Goal: Task Accomplishment & Management: Manage account settings

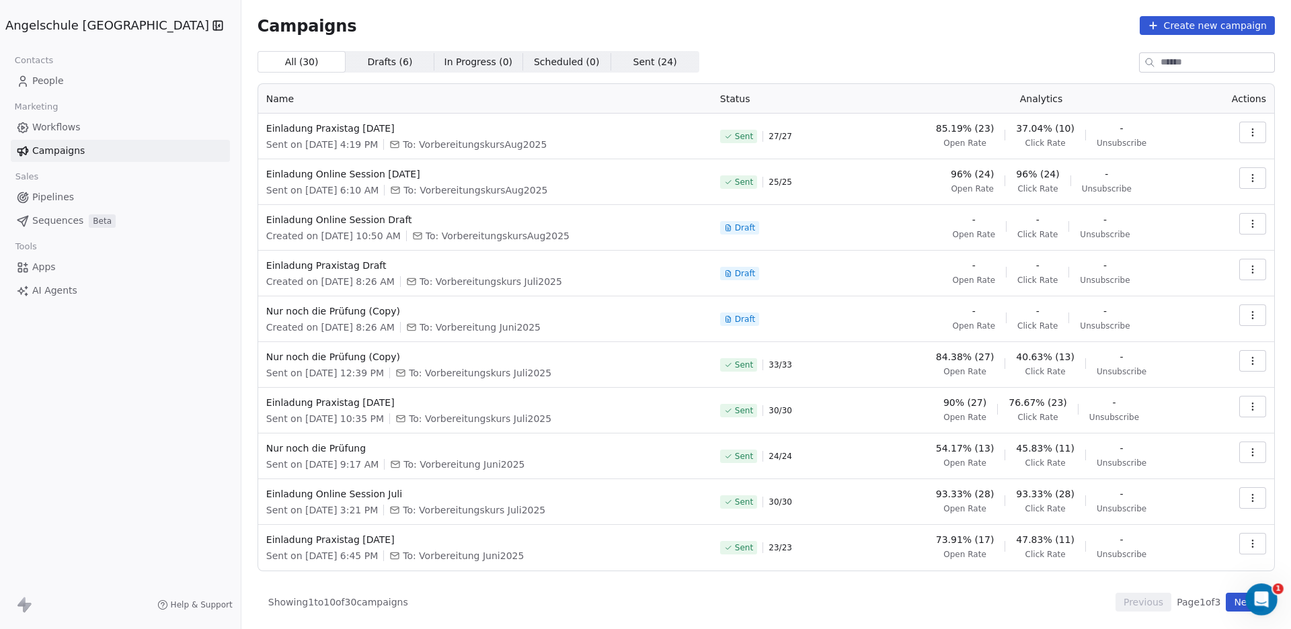
click at [54, 79] on span "People" at bounding box center [48, 81] width 32 height 14
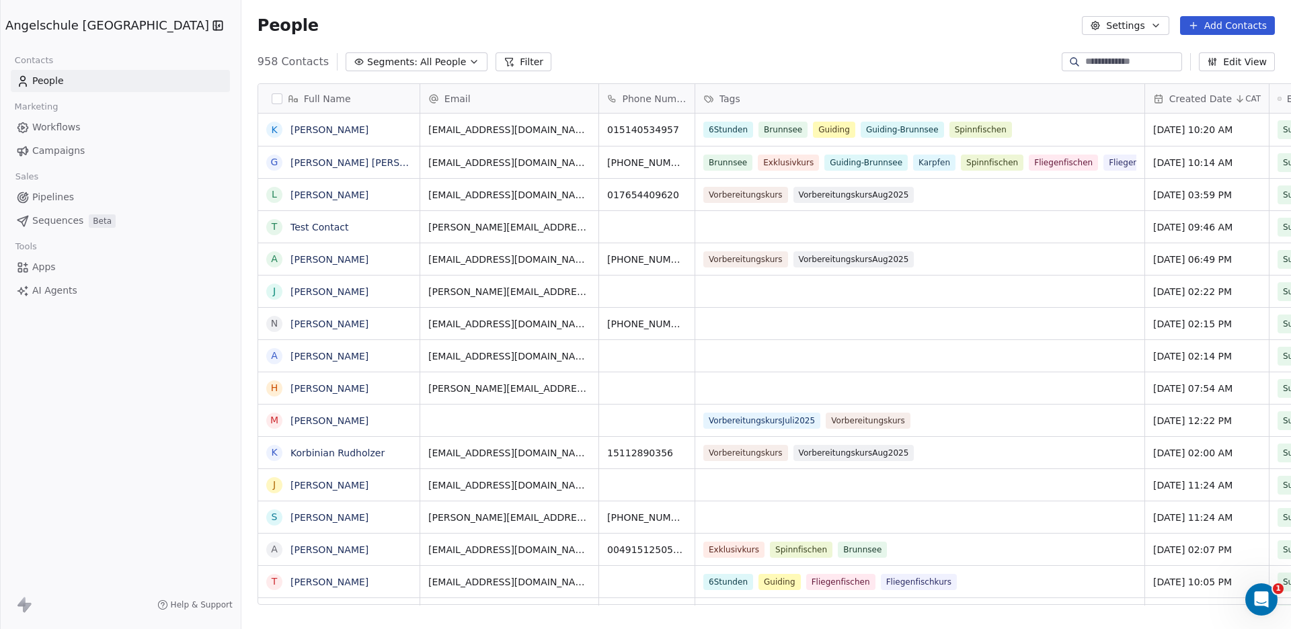
scroll to position [542, 1098]
click at [1120, 60] on input at bounding box center [1132, 61] width 94 height 13
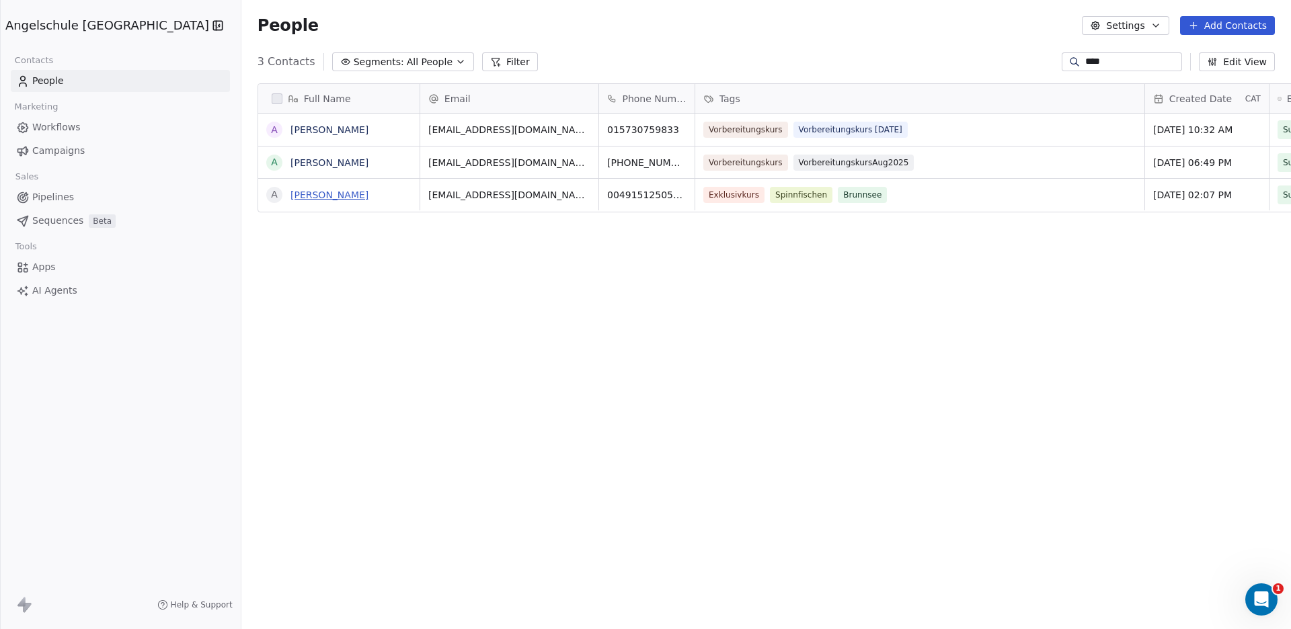
type input "****"
click at [291, 192] on link "[PERSON_NAME]" at bounding box center [330, 195] width 78 height 11
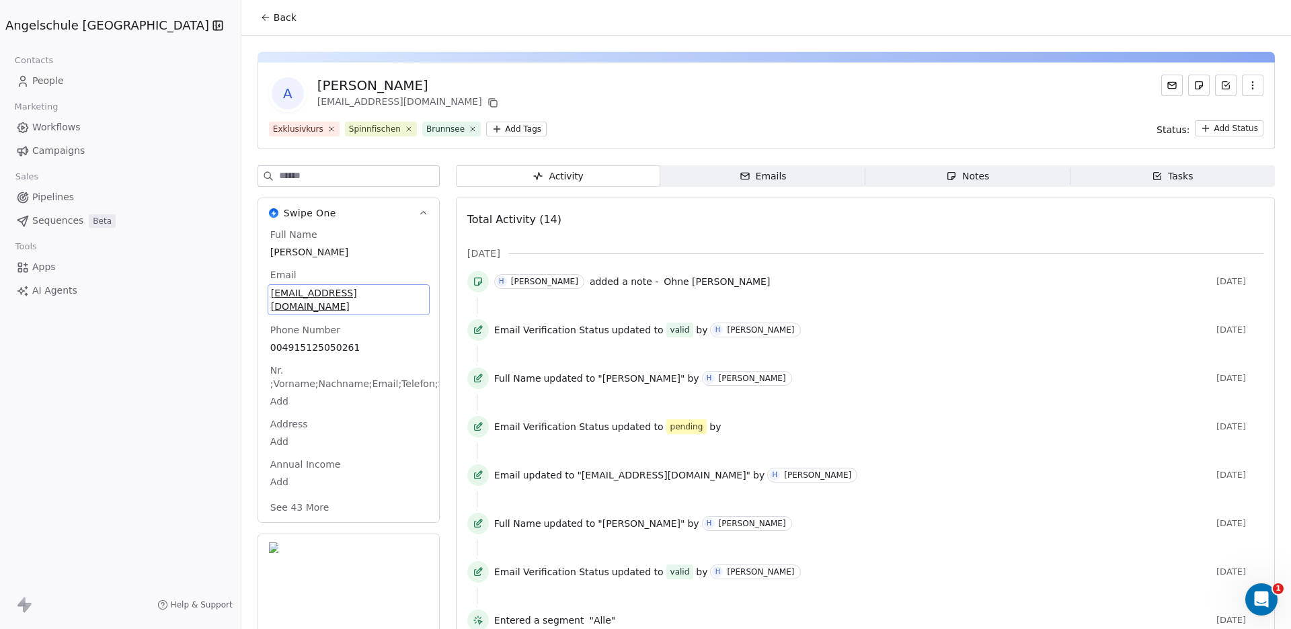
click at [317, 291] on span "[EMAIL_ADDRESS][DOMAIN_NAME]" at bounding box center [348, 299] width 155 height 27
click at [319, 291] on span "[EMAIL_ADDRESS][DOMAIN_NAME]" at bounding box center [348, 299] width 155 height 27
drag, startPoint x: 330, startPoint y: 296, endPoint x: 214, endPoint y: 297, distance: 116.3
click at [214, 297] on input "**********" at bounding box center [283, 301] width 144 height 27
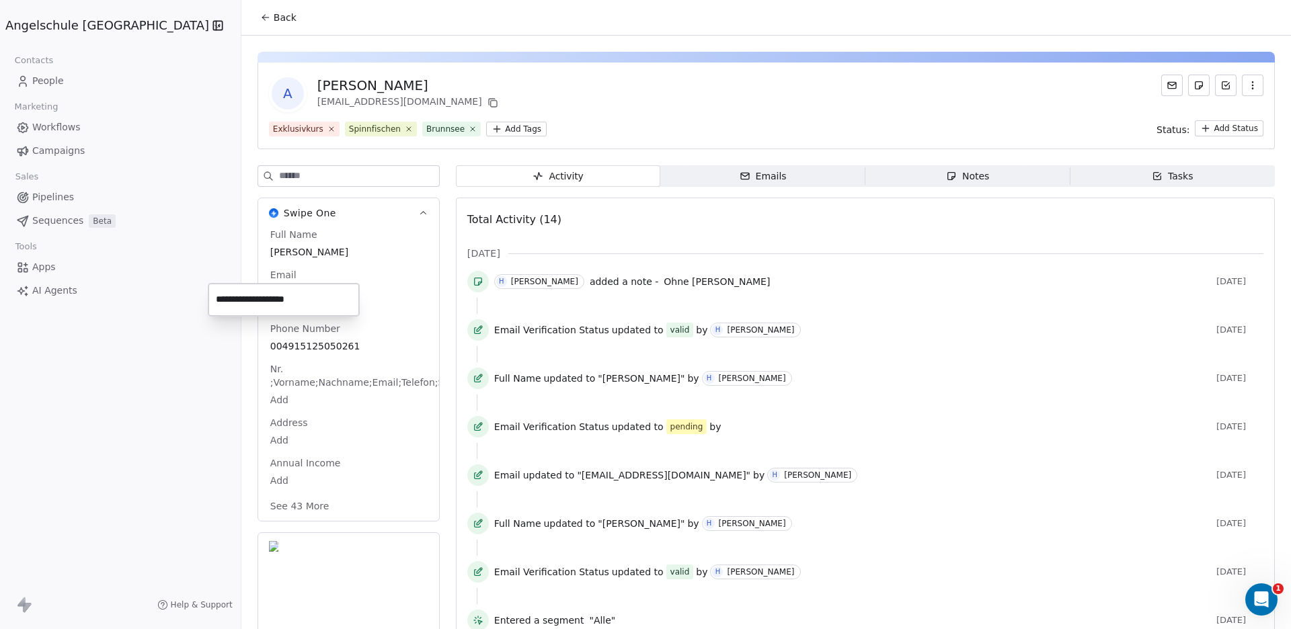
click at [291, 362] on html "Angelschule Bayern Contacts People Marketing Workflows Campaigns Sales Pipeline…" at bounding box center [645, 314] width 1291 height 629
click at [291, 362] on span "﻿Nr. ;Vorname;Nachname;Email;Telefon;StraßE" at bounding box center [370, 375] width 204 height 27
click at [268, 416] on span "Address" at bounding box center [289, 422] width 43 height 13
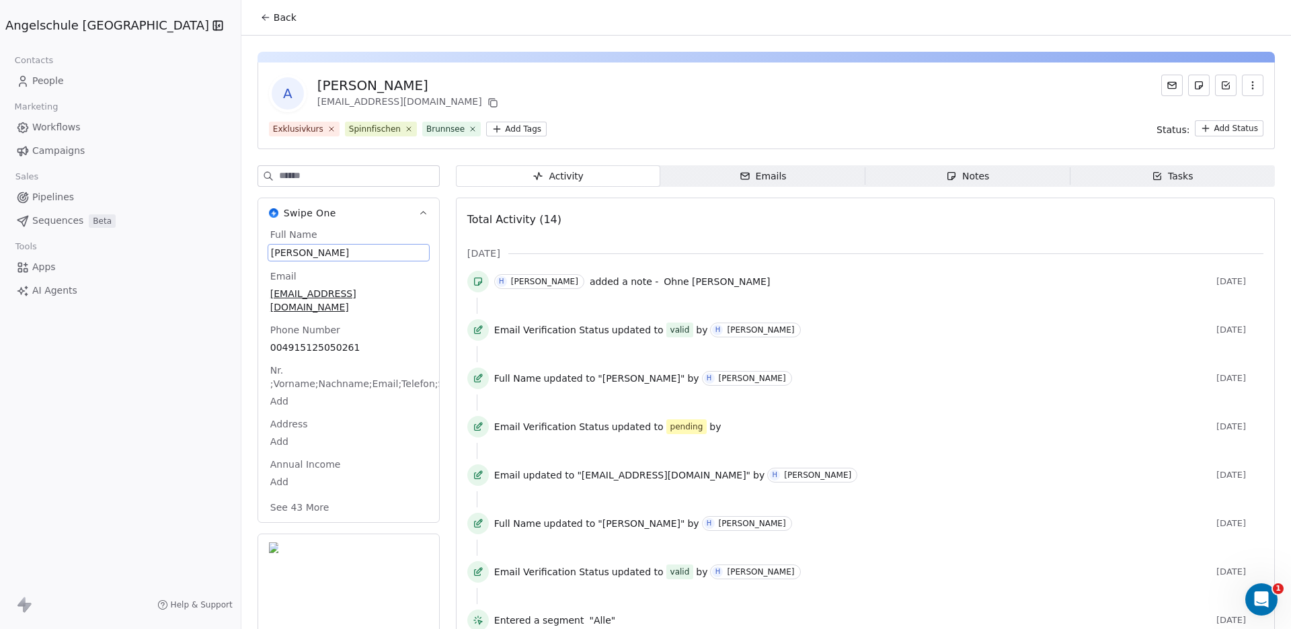
click at [271, 250] on span "[PERSON_NAME]" at bounding box center [348, 252] width 155 height 13
click at [244, 250] on textarea "*********" at bounding box center [282, 267] width 148 height 45
click at [285, 229] on html "Angelschule Bayern Contacts People Marketing Workflows Campaigns Sales Pipeline…" at bounding box center [645, 314] width 1291 height 629
click at [228, 412] on html "Angelschule Bayern Contacts People Marketing Workflows Campaigns Sales Pipeline…" at bounding box center [645, 314] width 1291 height 629
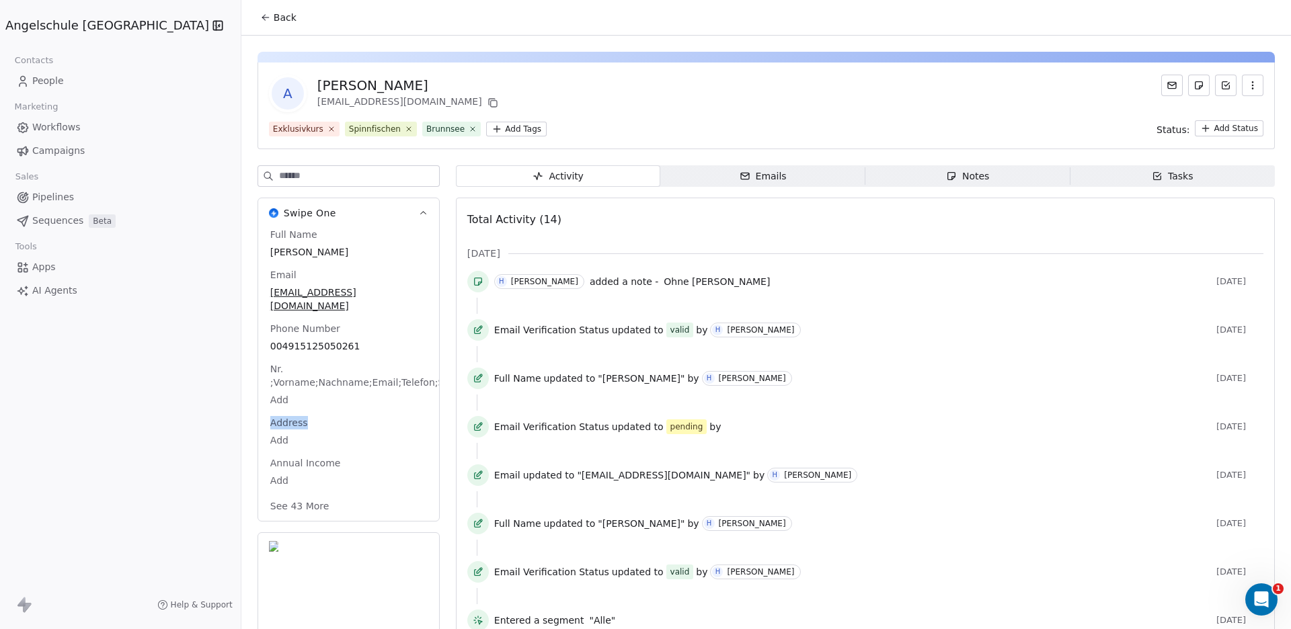
click at [268, 416] on span "Address" at bounding box center [289, 422] width 43 height 13
click at [551, 174] on span "Activity Activity" at bounding box center [558, 176] width 205 height 22
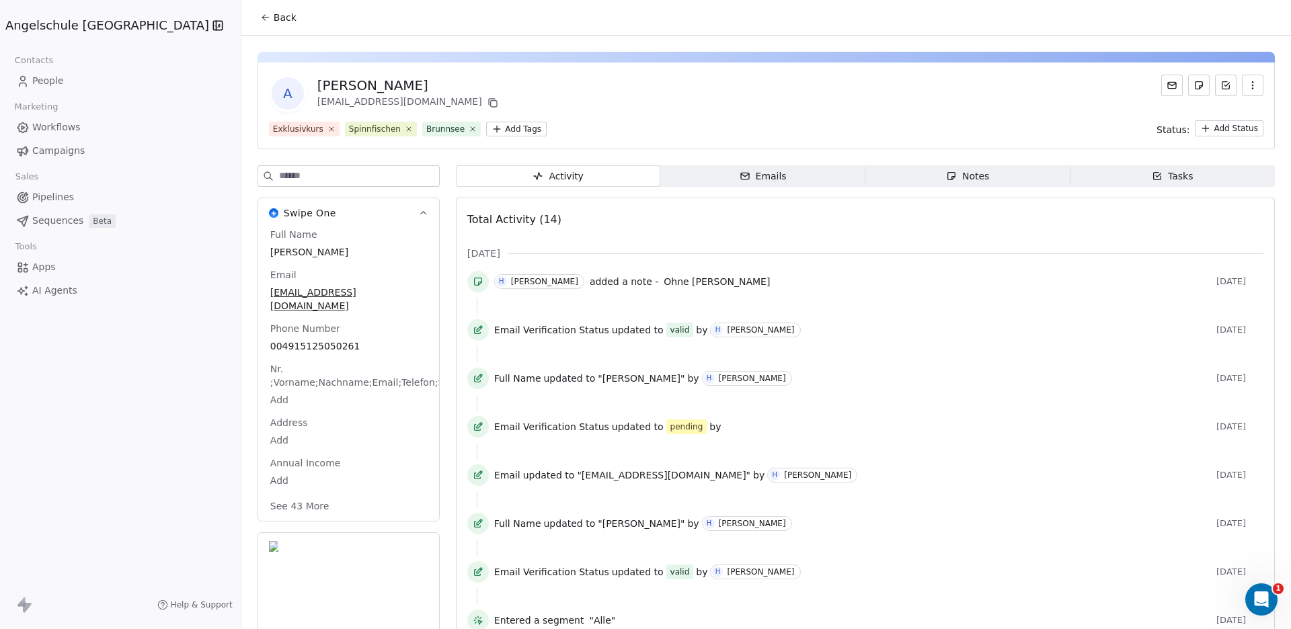
click at [660, 172] on span "Emails Emails" at bounding box center [762, 176] width 205 height 22
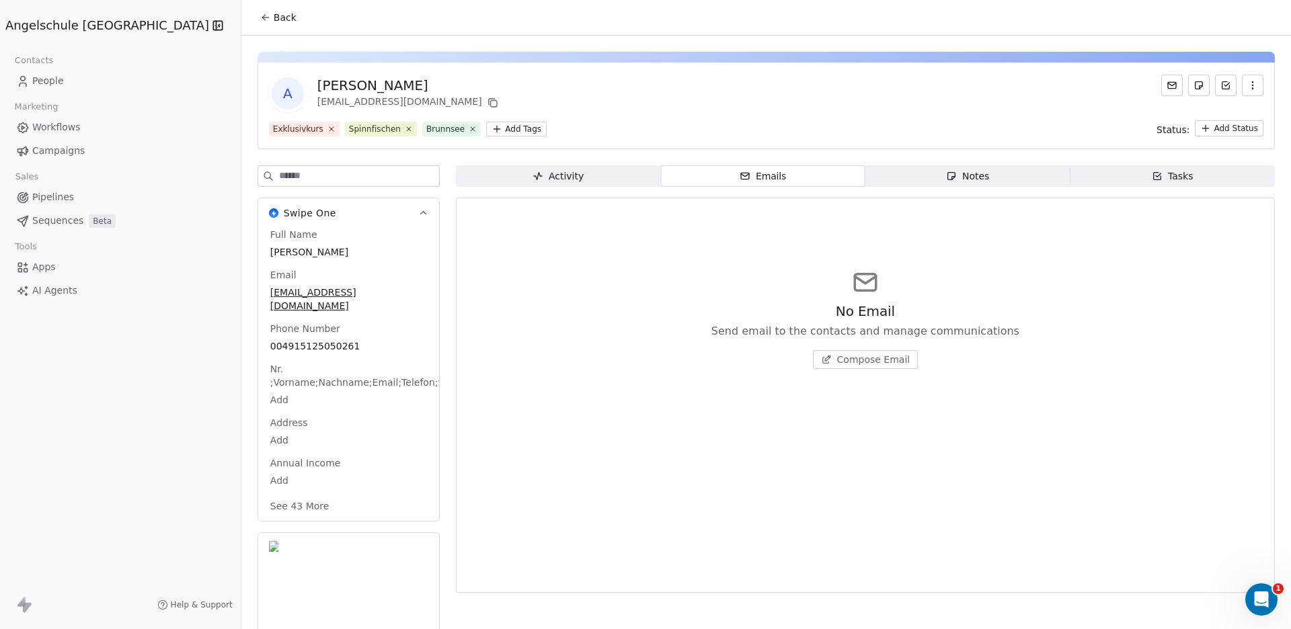
click at [297, 176] on input at bounding box center [359, 176] width 160 height 20
click at [262, 494] on button "See 43 More" at bounding box center [299, 506] width 75 height 24
click at [268, 416] on span "Address" at bounding box center [289, 422] width 43 height 13
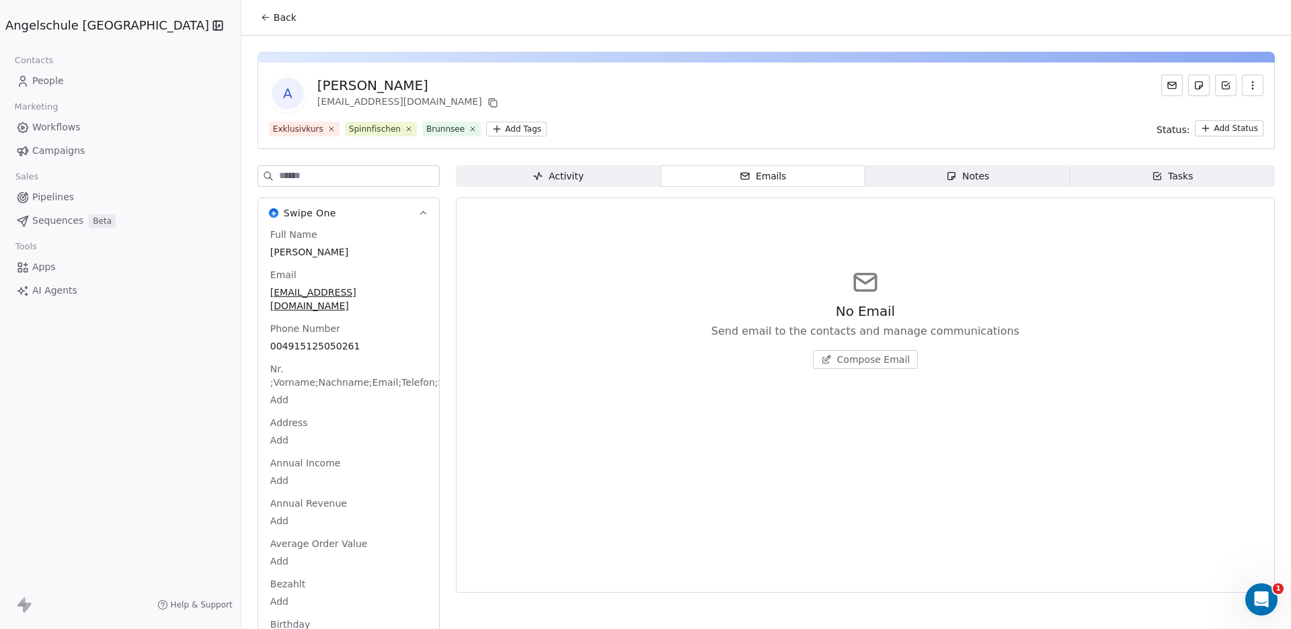
click at [268, 416] on span "Address" at bounding box center [289, 422] width 43 height 13
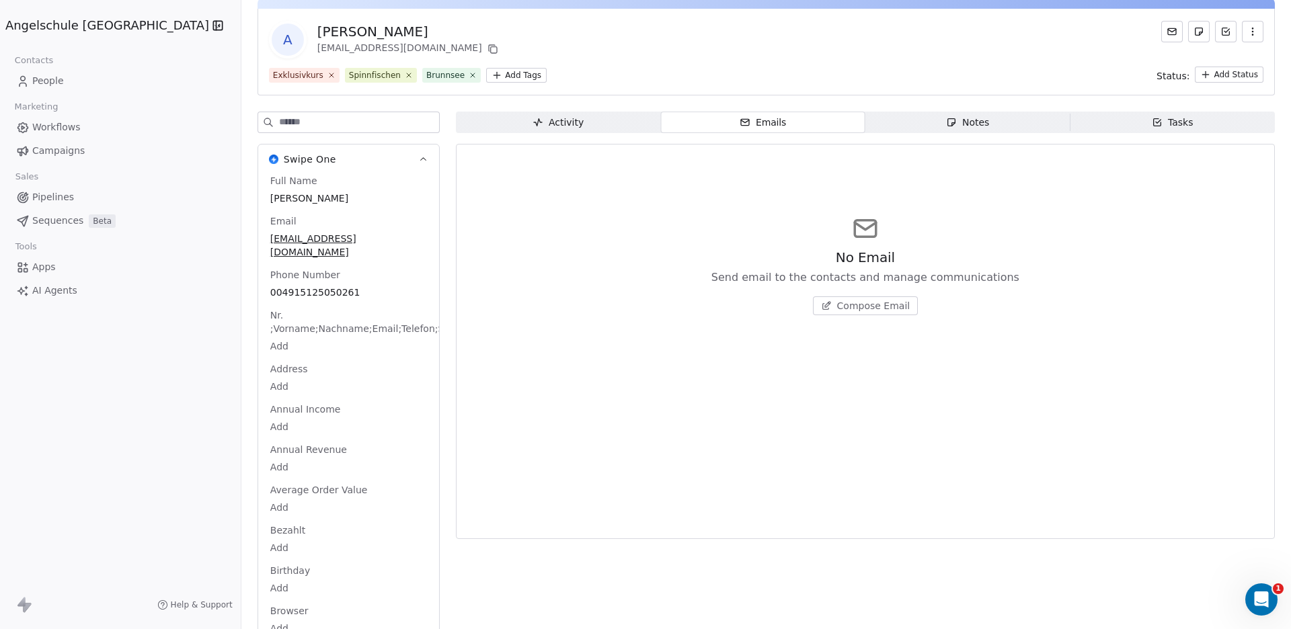
scroll to position [278, 0]
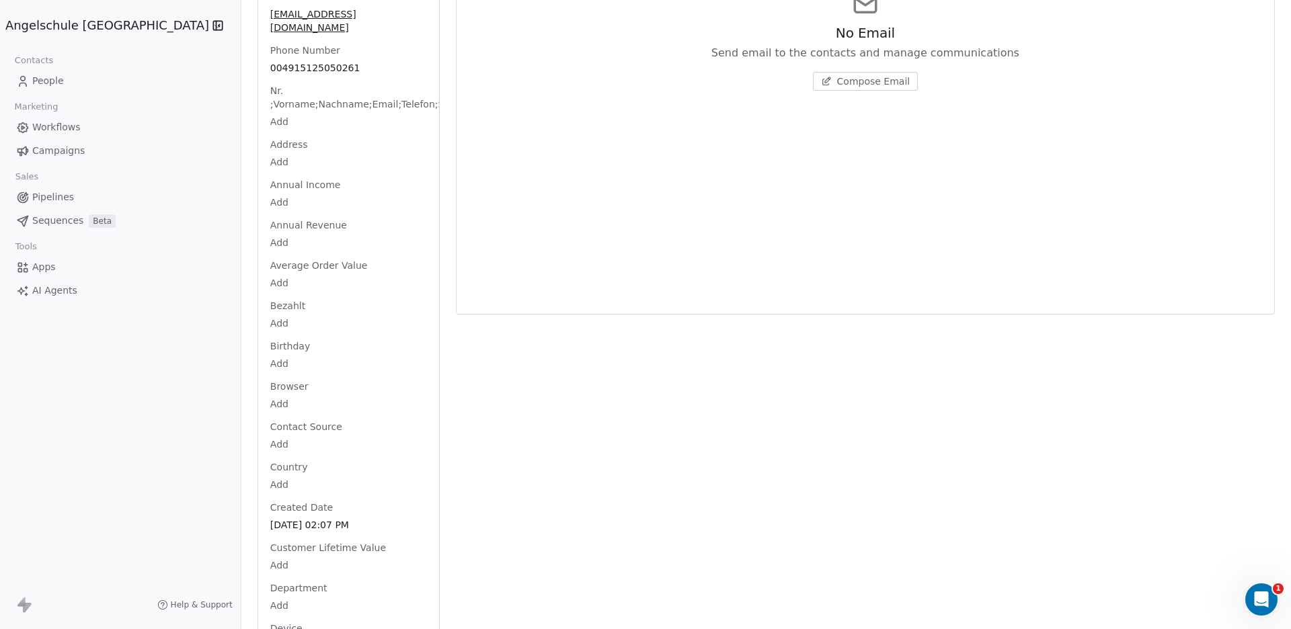
click at [268, 138] on span "Address" at bounding box center [289, 144] width 43 height 13
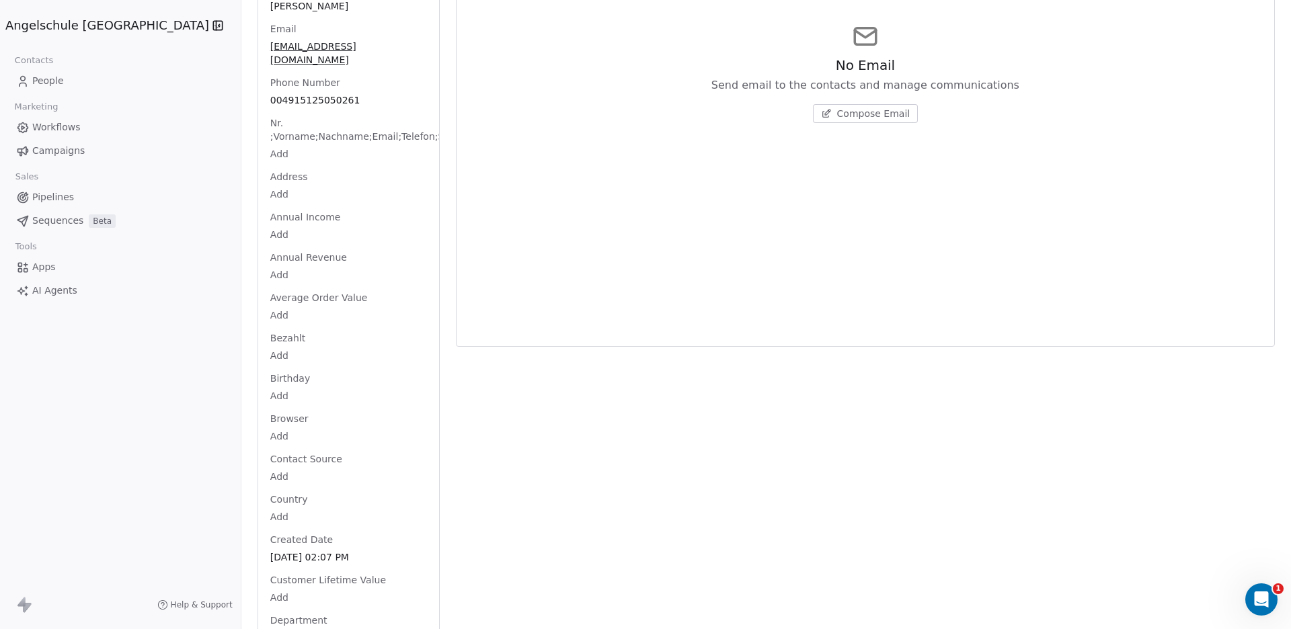
scroll to position [0, 0]
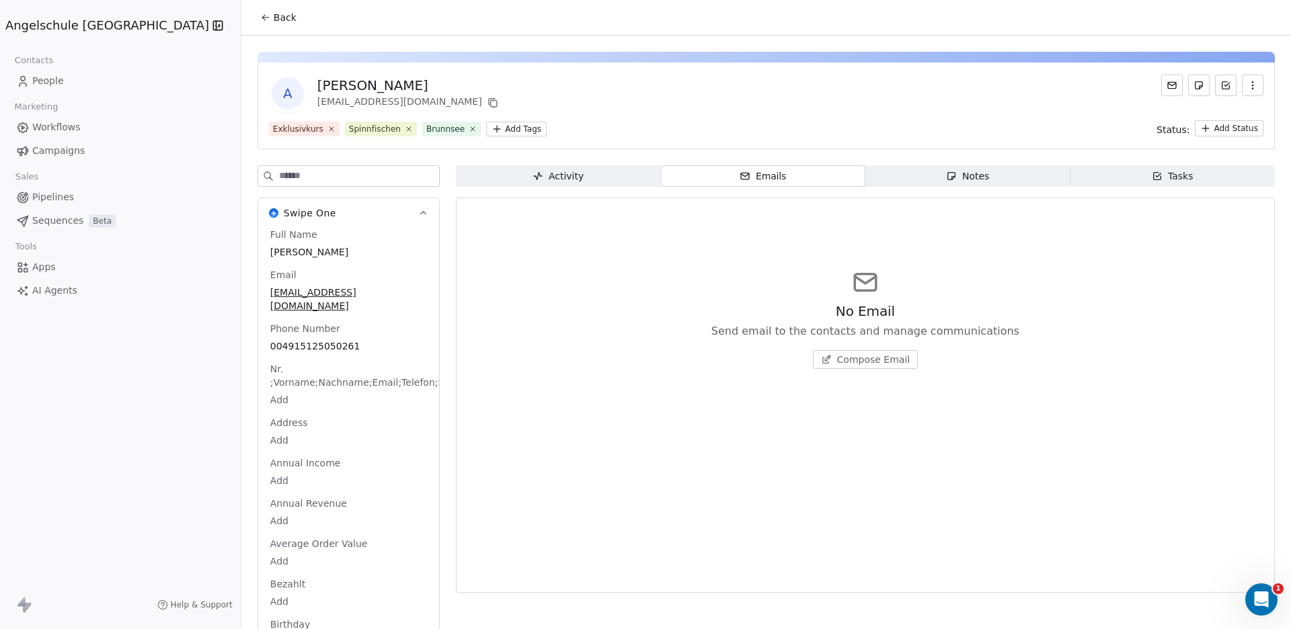
click at [252, 16] on button "Back" at bounding box center [278, 17] width 52 height 24
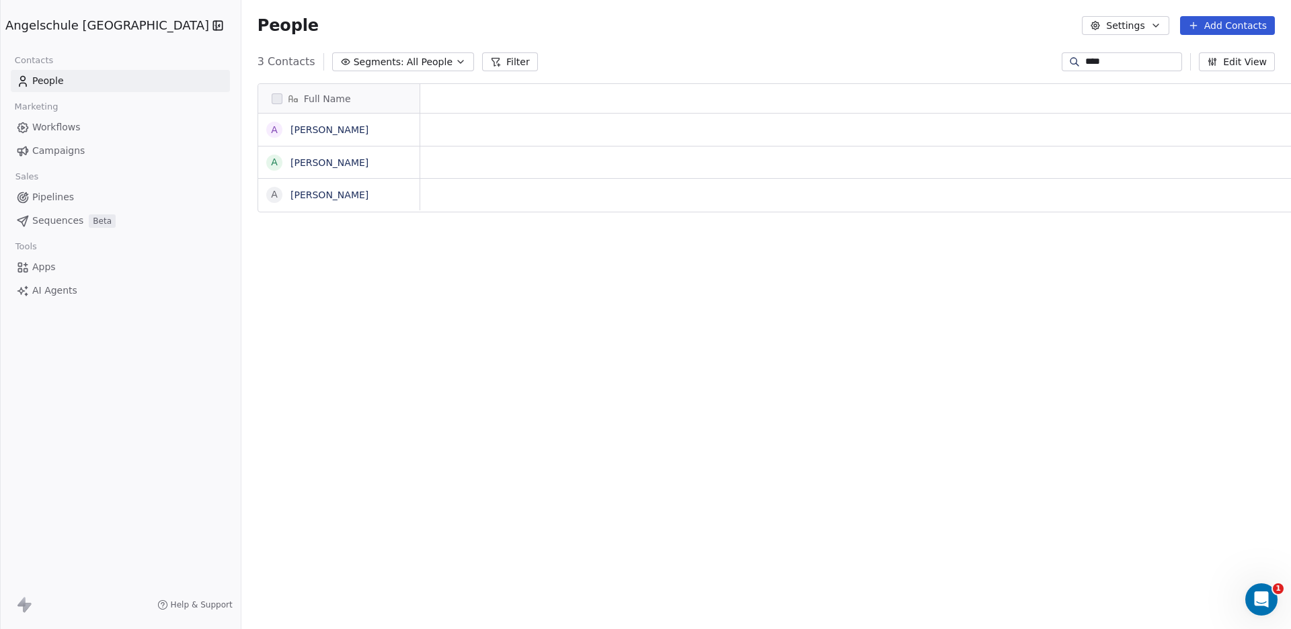
scroll to position [542, 1098]
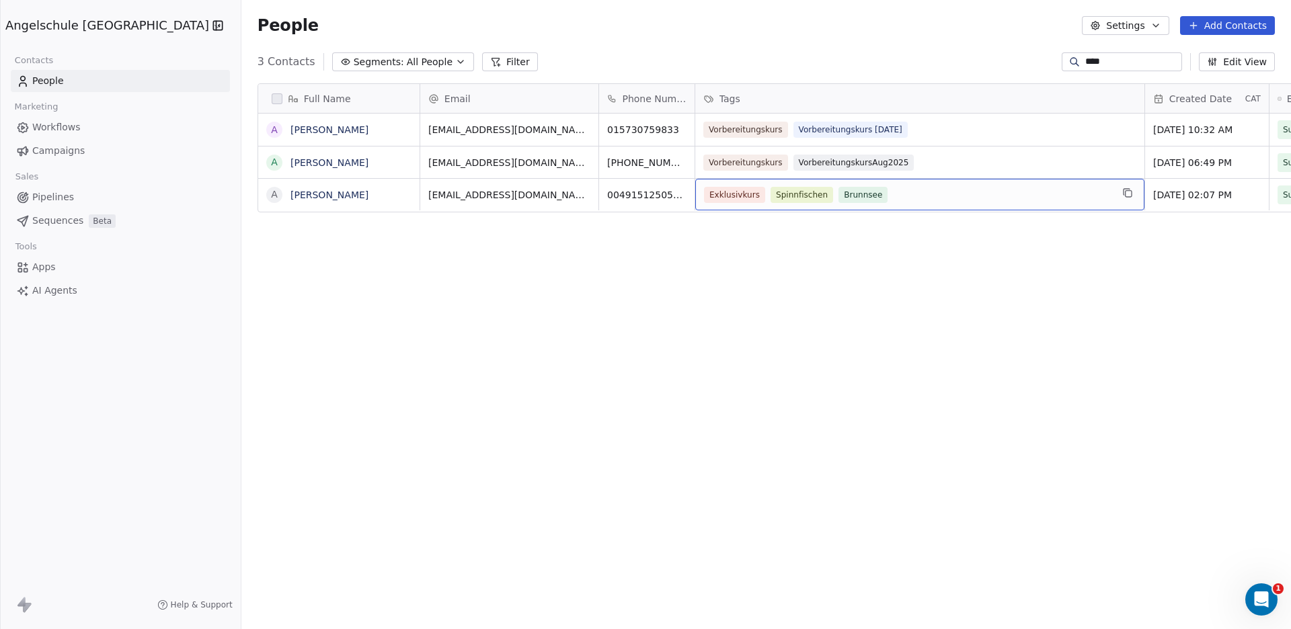
click at [1233, 61] on button "Edit View" at bounding box center [1237, 61] width 76 height 19
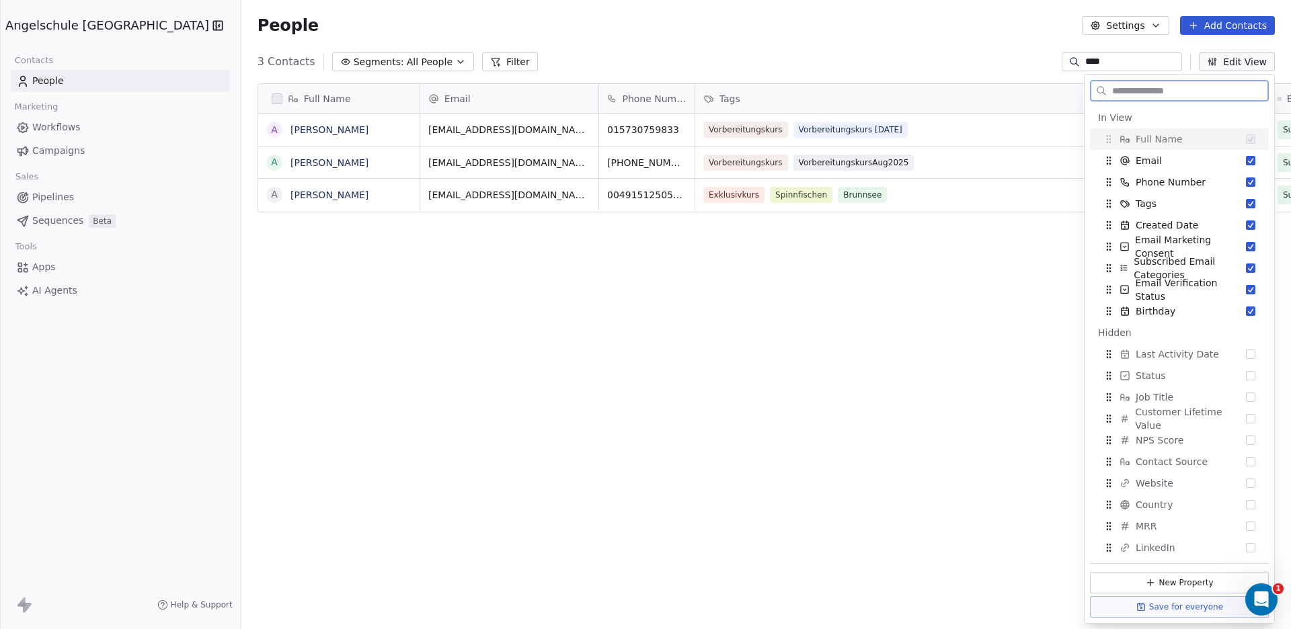
click at [1233, 61] on button "Edit View" at bounding box center [1237, 61] width 76 height 19
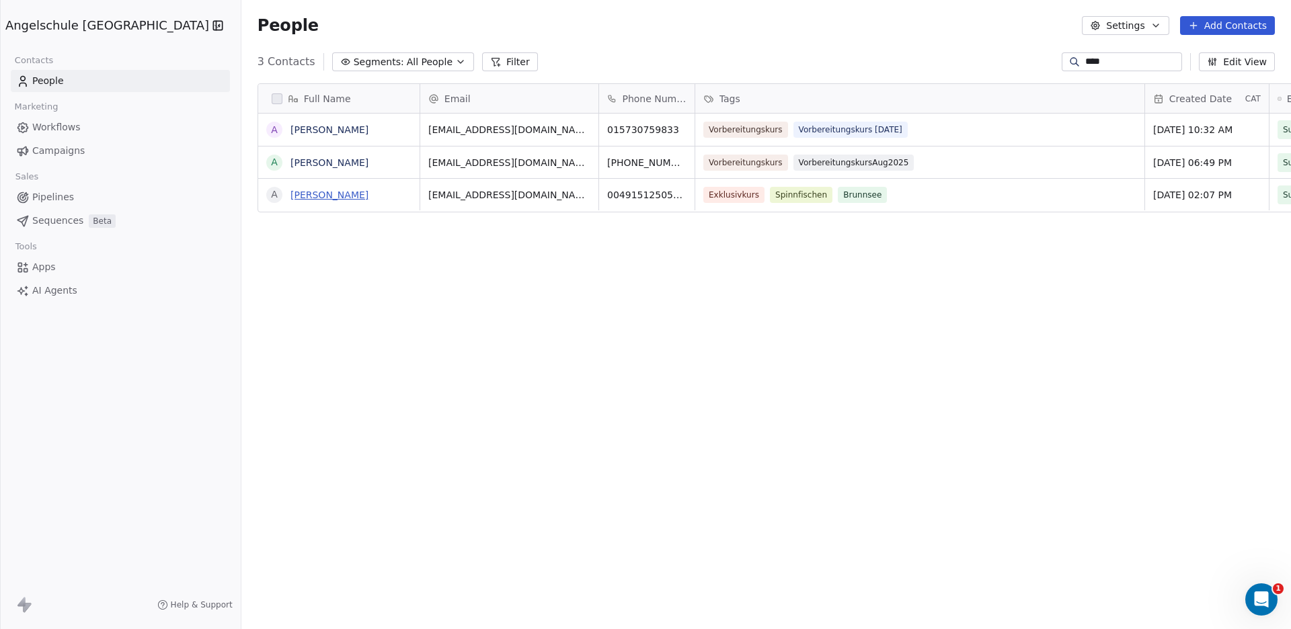
click at [291, 196] on link "[PERSON_NAME]" at bounding box center [330, 195] width 78 height 11
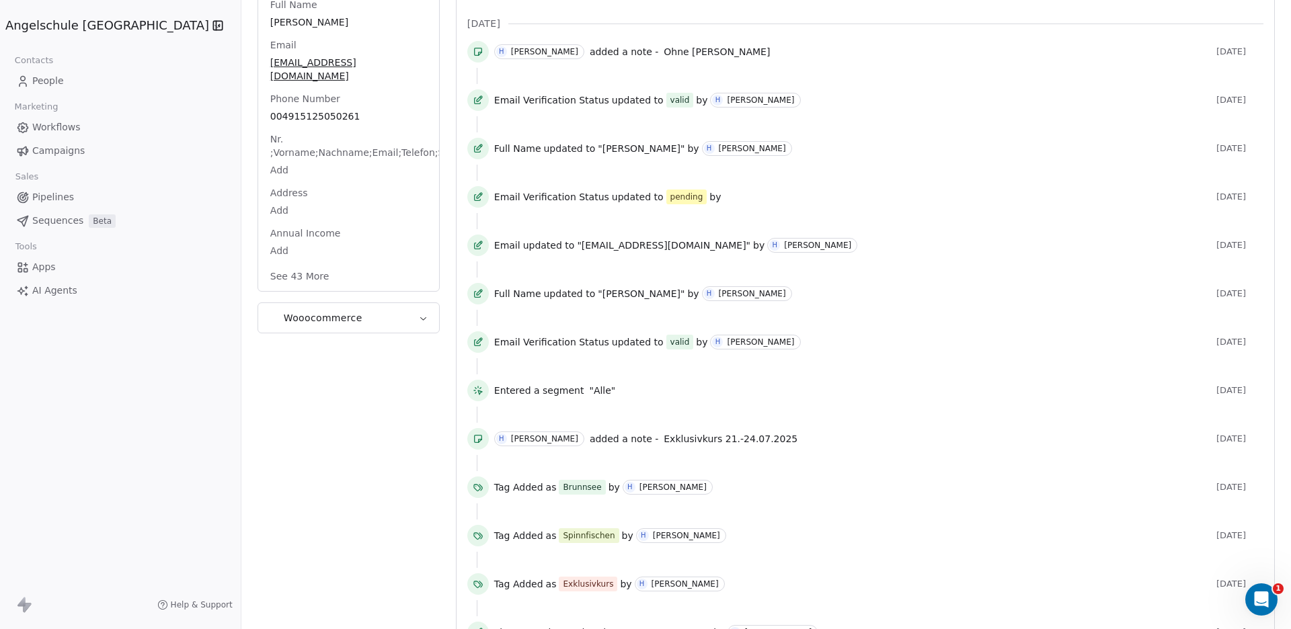
scroll to position [278, 0]
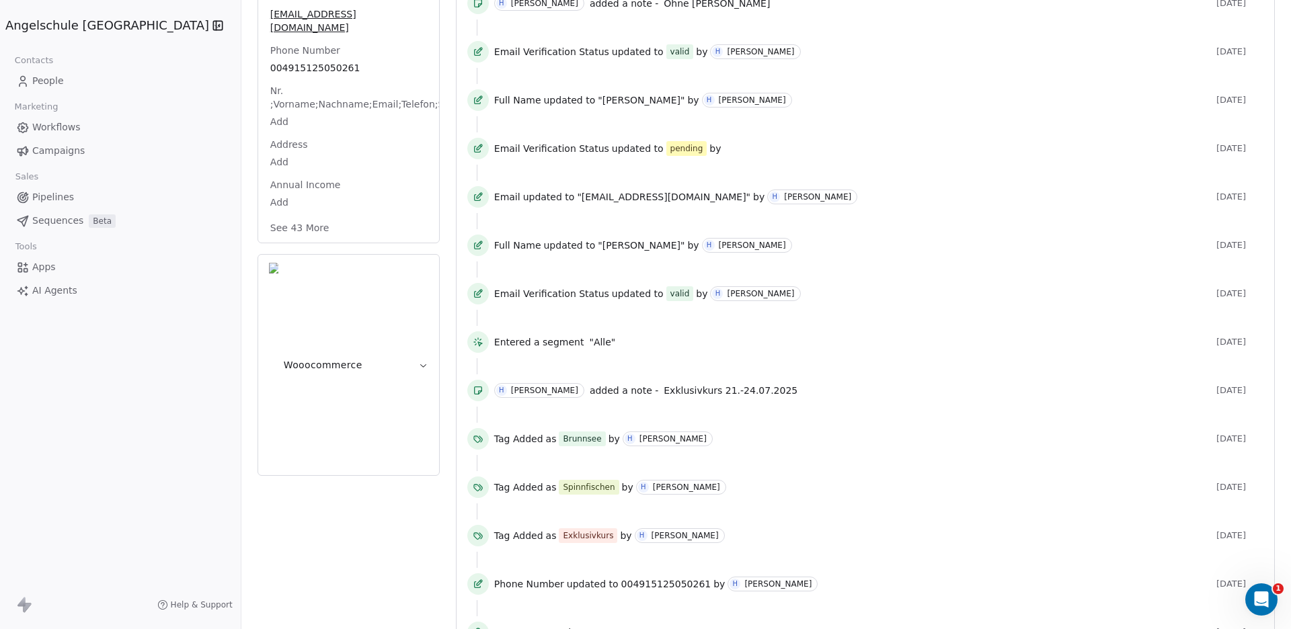
click at [218, 106] on html "Angelschule Bayern Contacts People Marketing Workflows Campaigns Sales Pipeline…" at bounding box center [645, 314] width 1291 height 629
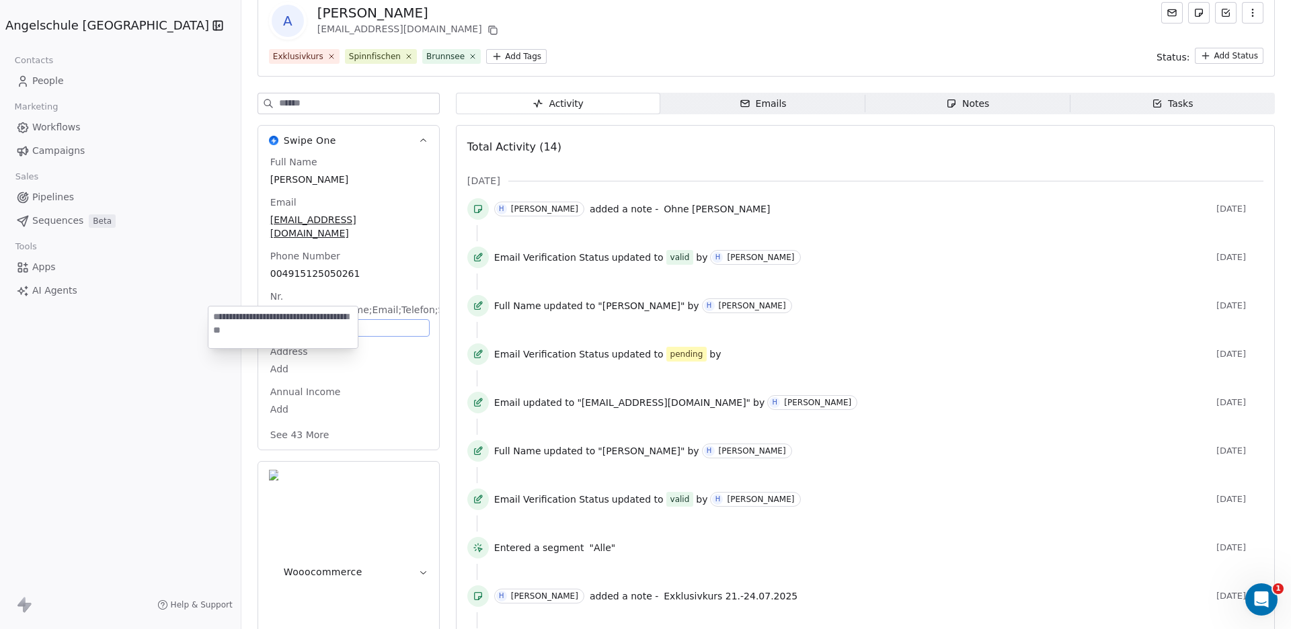
click at [217, 356] on html "Angelschule Bayern Contacts People Marketing Workflows Campaigns Sales Pipeline…" at bounding box center [645, 314] width 1291 height 629
click at [217, 356] on body "Angelschule Bayern Contacts People Marketing Workflows Campaigns Sales Pipeline…" at bounding box center [645, 314] width 1291 height 629
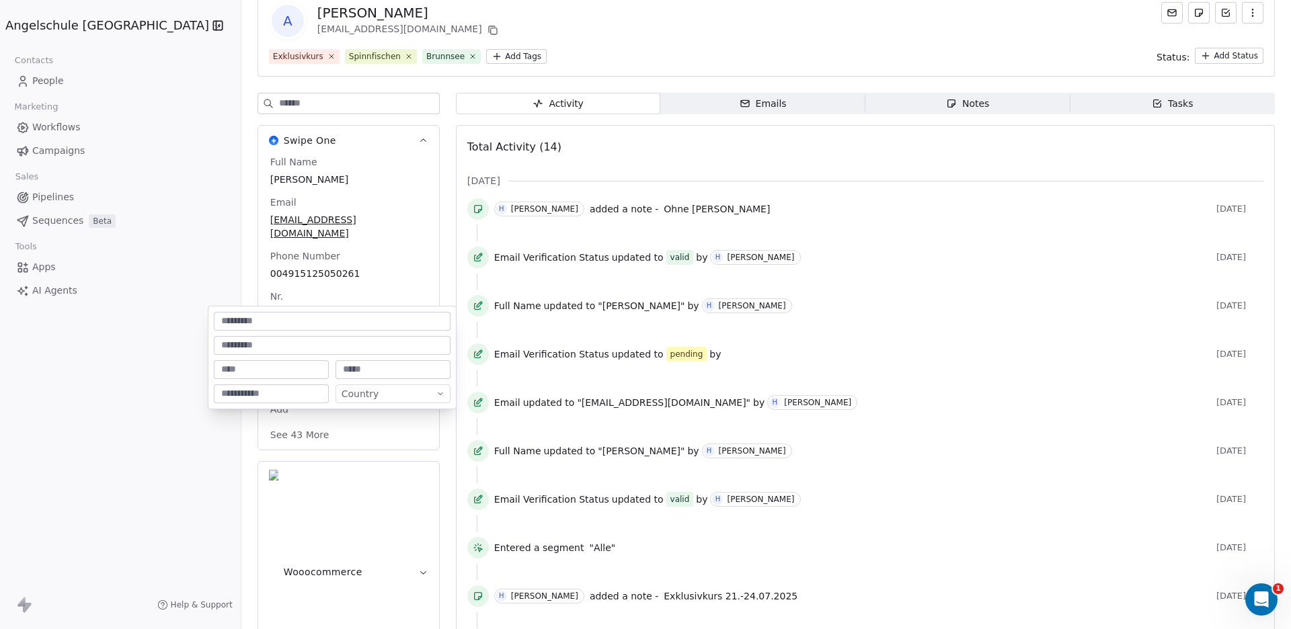
scroll to position [113, 0]
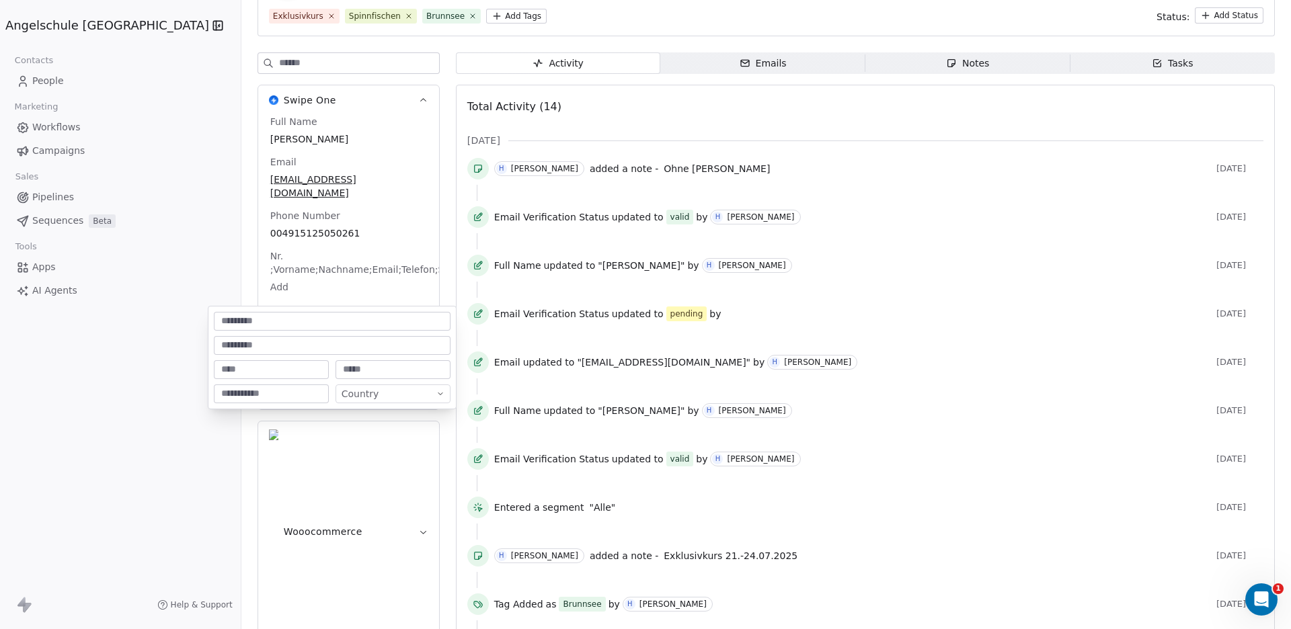
click at [304, 342] on input at bounding box center [332, 345] width 231 height 13
paste input "**********"
type input "**********"
click at [268, 395] on input at bounding box center [272, 393] width 110 height 13
type input "*****"
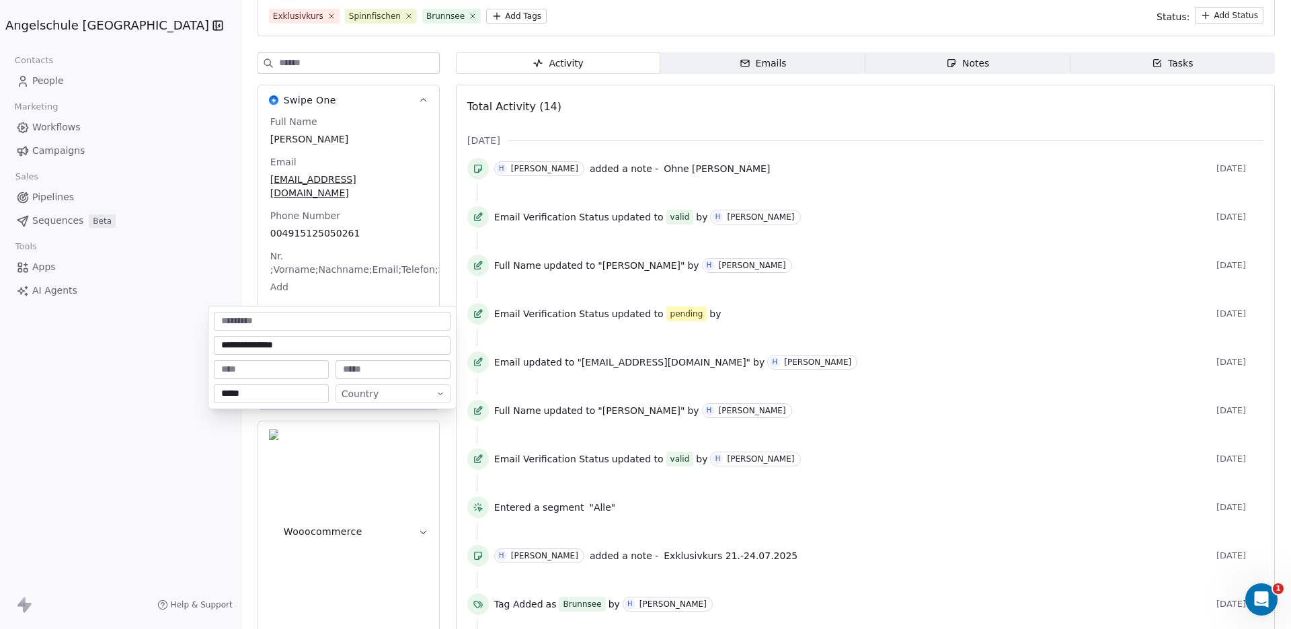
click at [284, 371] on input at bounding box center [272, 369] width 110 height 13
type input "**********"
click at [397, 397] on html "Angelschule Bayern Contacts People Marketing Workflows Campaigns Sales Pipeline…" at bounding box center [645, 314] width 1291 height 629
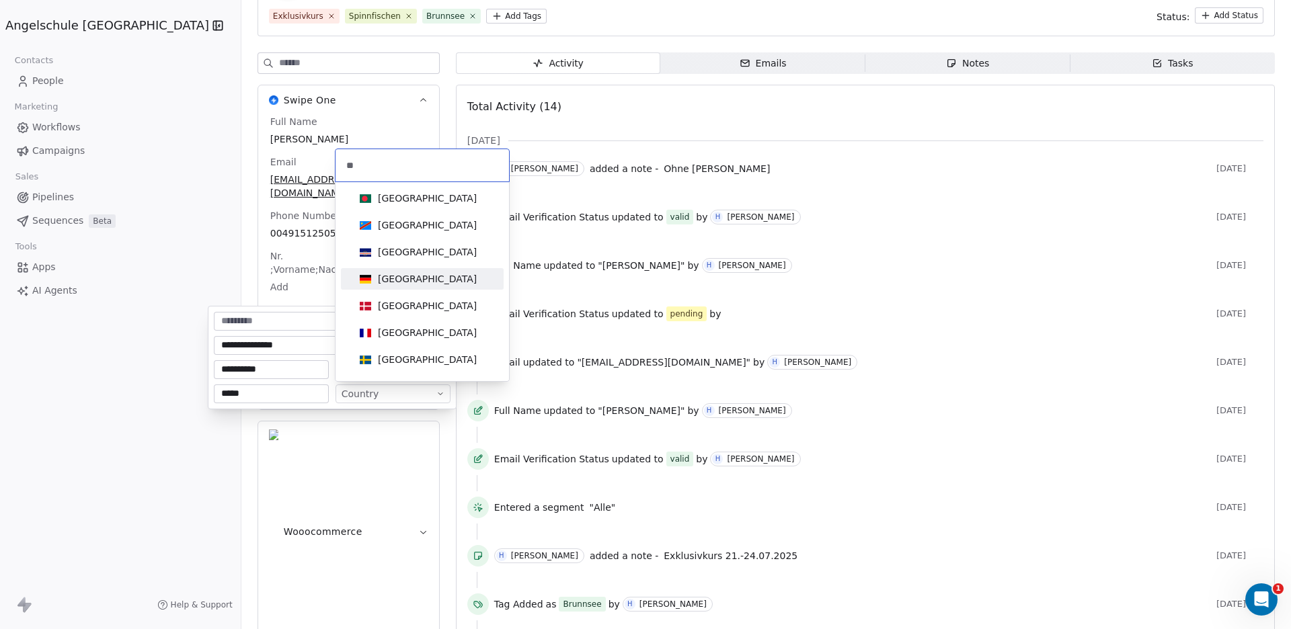
type input "**"
click at [399, 280] on div "[GEOGRAPHIC_DATA]" at bounding box center [427, 278] width 99 height 13
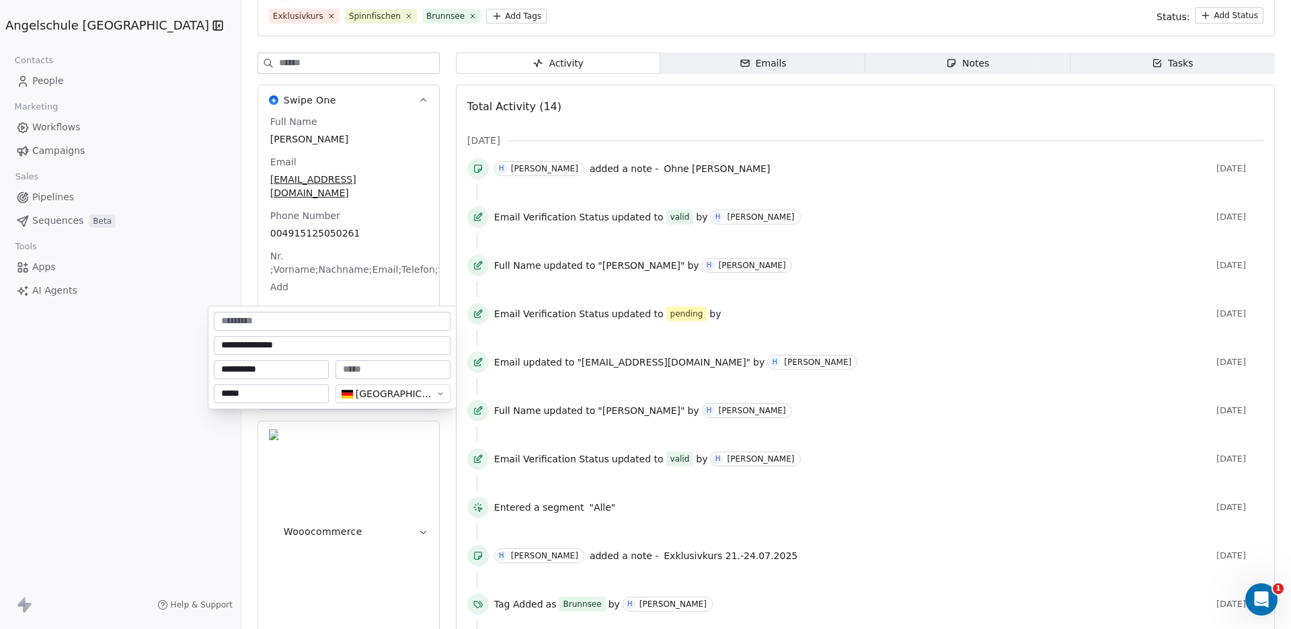
click at [367, 371] on input at bounding box center [393, 369] width 110 height 13
type input "******"
click at [338, 326] on input at bounding box center [332, 321] width 231 height 13
type input "**********"
click at [327, 219] on html "Angelschule Bayern Contacts People Marketing Workflows Campaigns Sales Pipeline…" at bounding box center [645, 314] width 1291 height 629
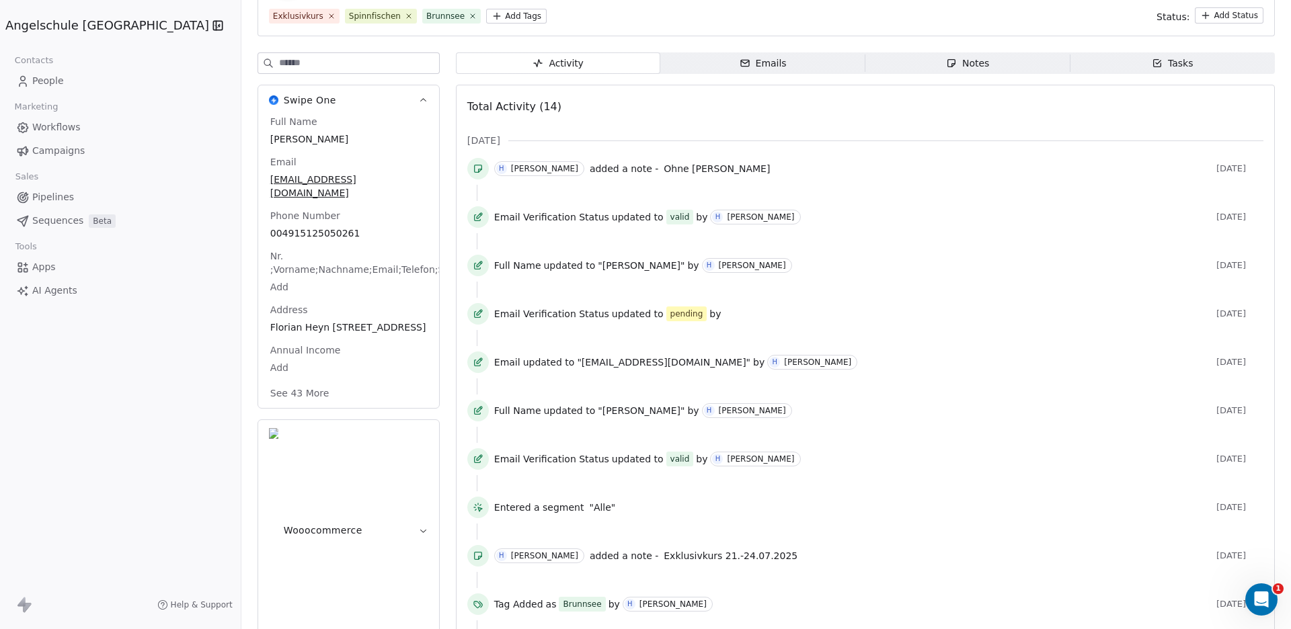
click at [48, 154] on span "Campaigns" at bounding box center [58, 151] width 52 height 14
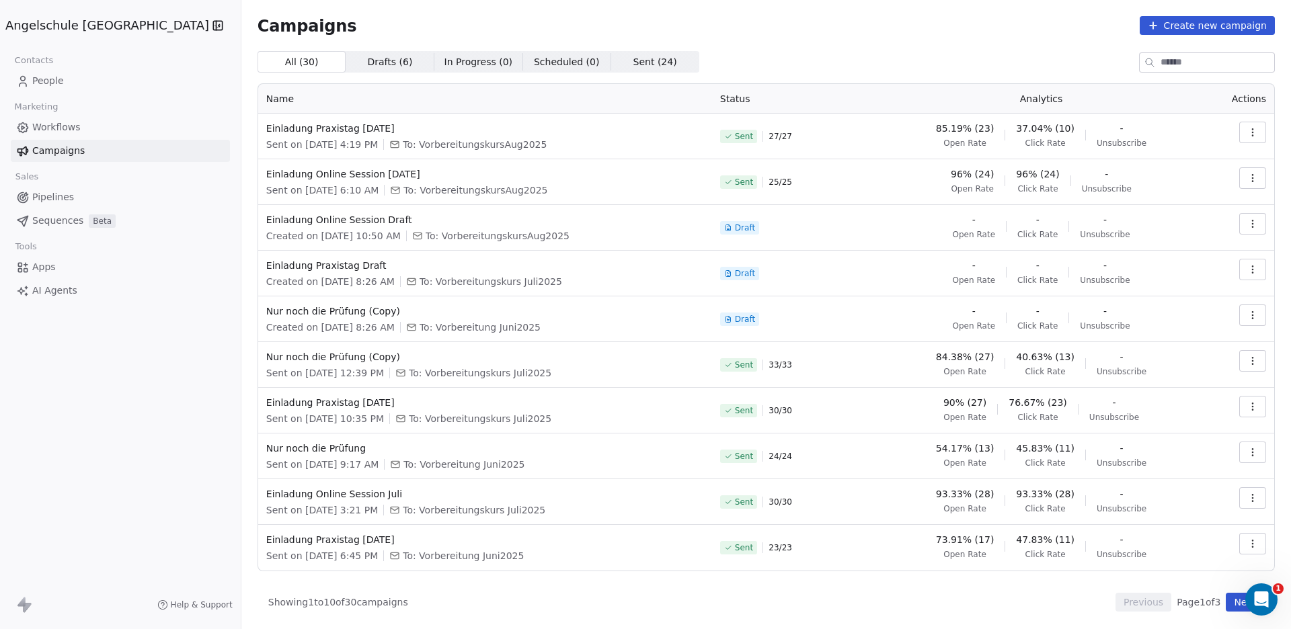
click at [1251, 135] on icon "button" at bounding box center [1253, 132] width 11 height 11
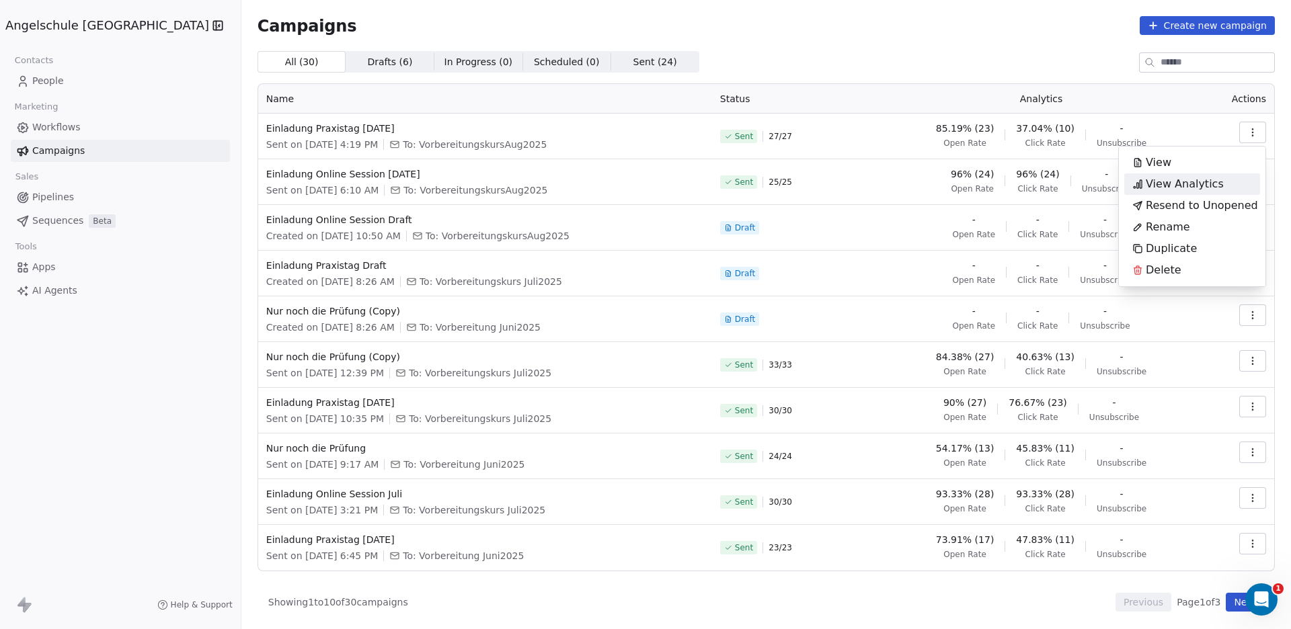
click at [1185, 178] on span "View Analytics" at bounding box center [1185, 184] width 78 height 16
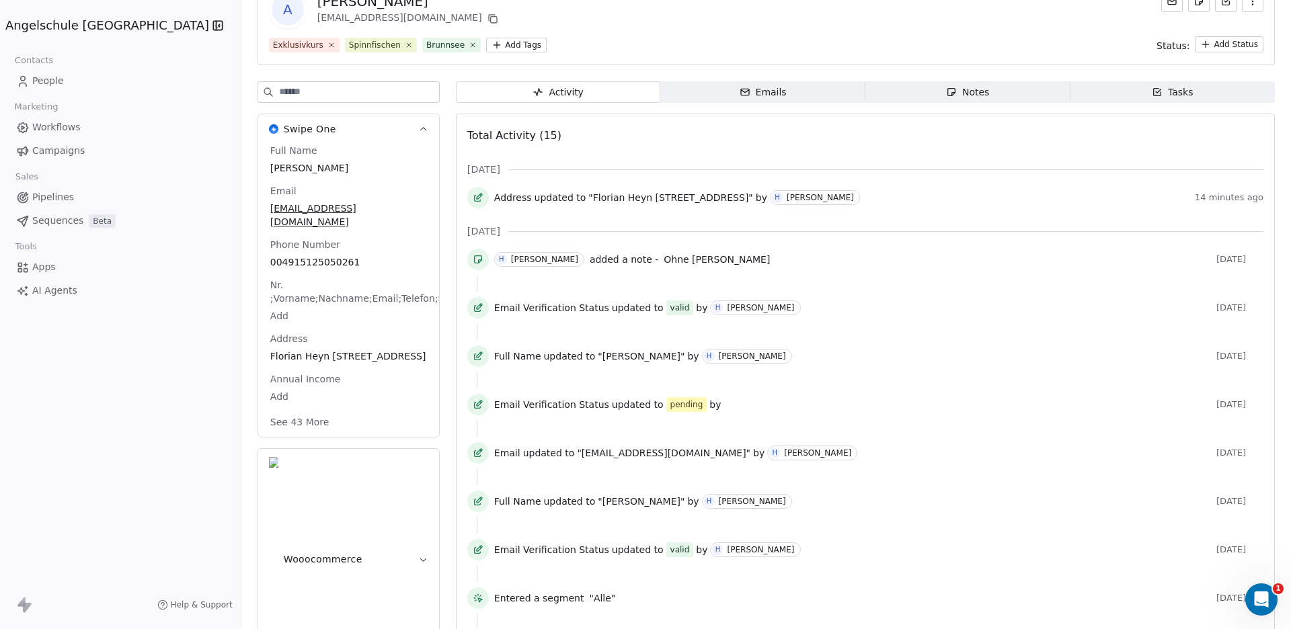
scroll to position [69, 0]
